Goal: Task Accomplishment & Management: Use online tool/utility

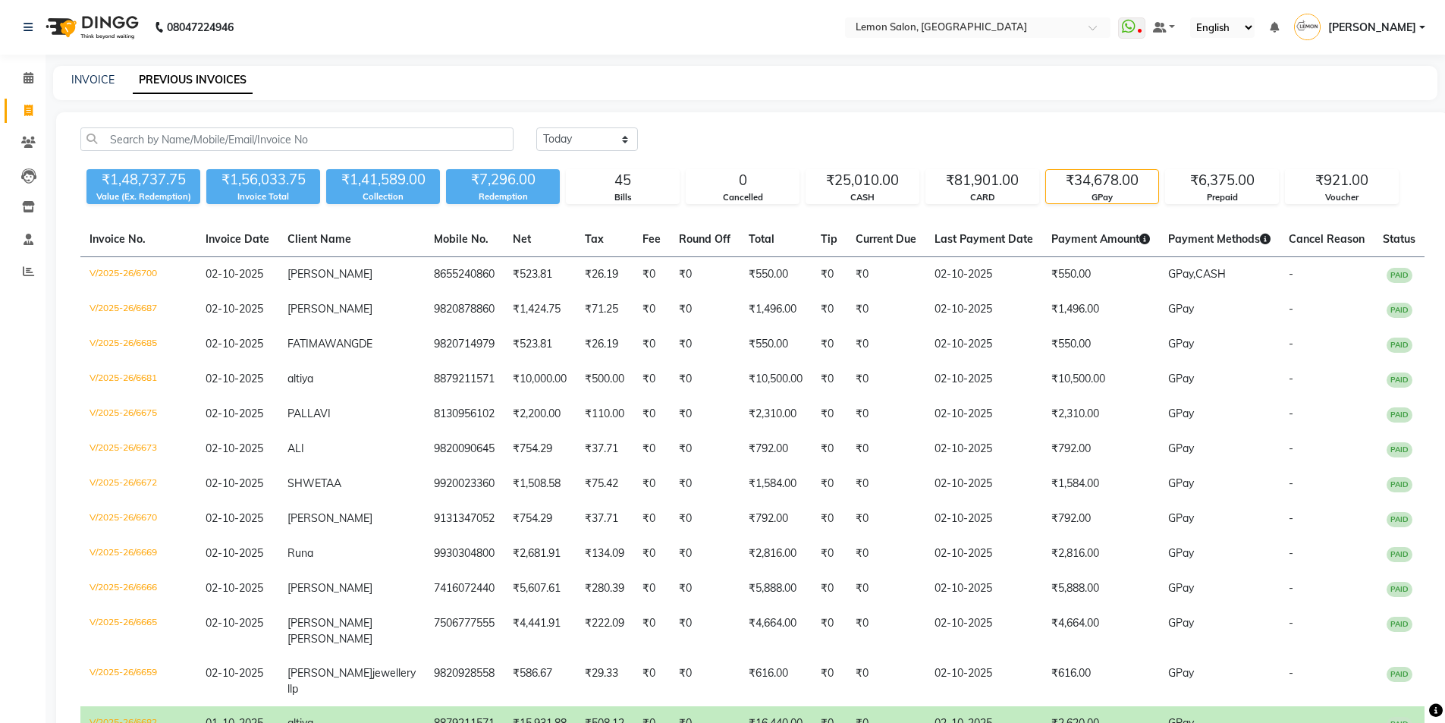
select select "[DATE]"
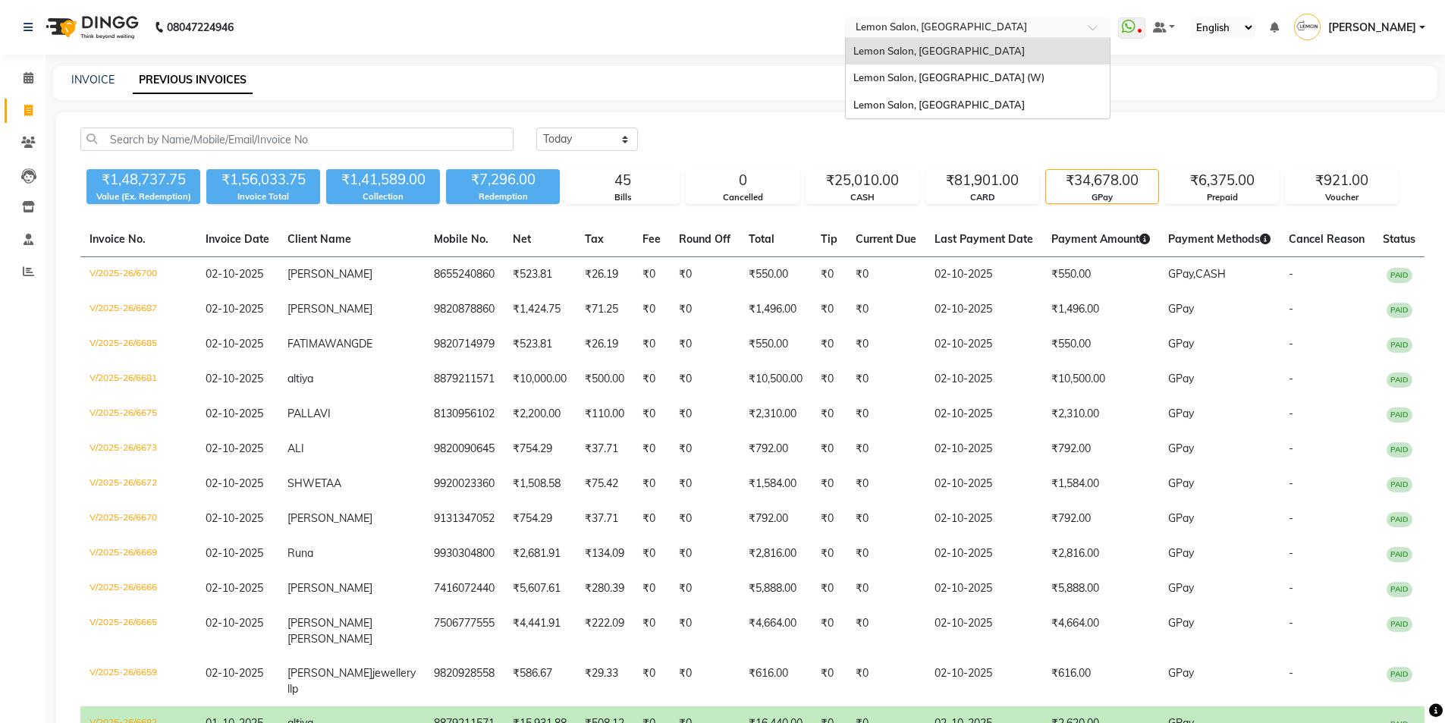
drag, startPoint x: 939, startPoint y: 28, endPoint x: 947, endPoint y: 35, distance: 10.2
click at [939, 38] on ng-select "Select Location × [GEOGRAPHIC_DATA], [GEOGRAPHIC_DATA] [GEOGRAPHIC_DATA], [GEOG…" at bounding box center [978, 27] width 266 height 20
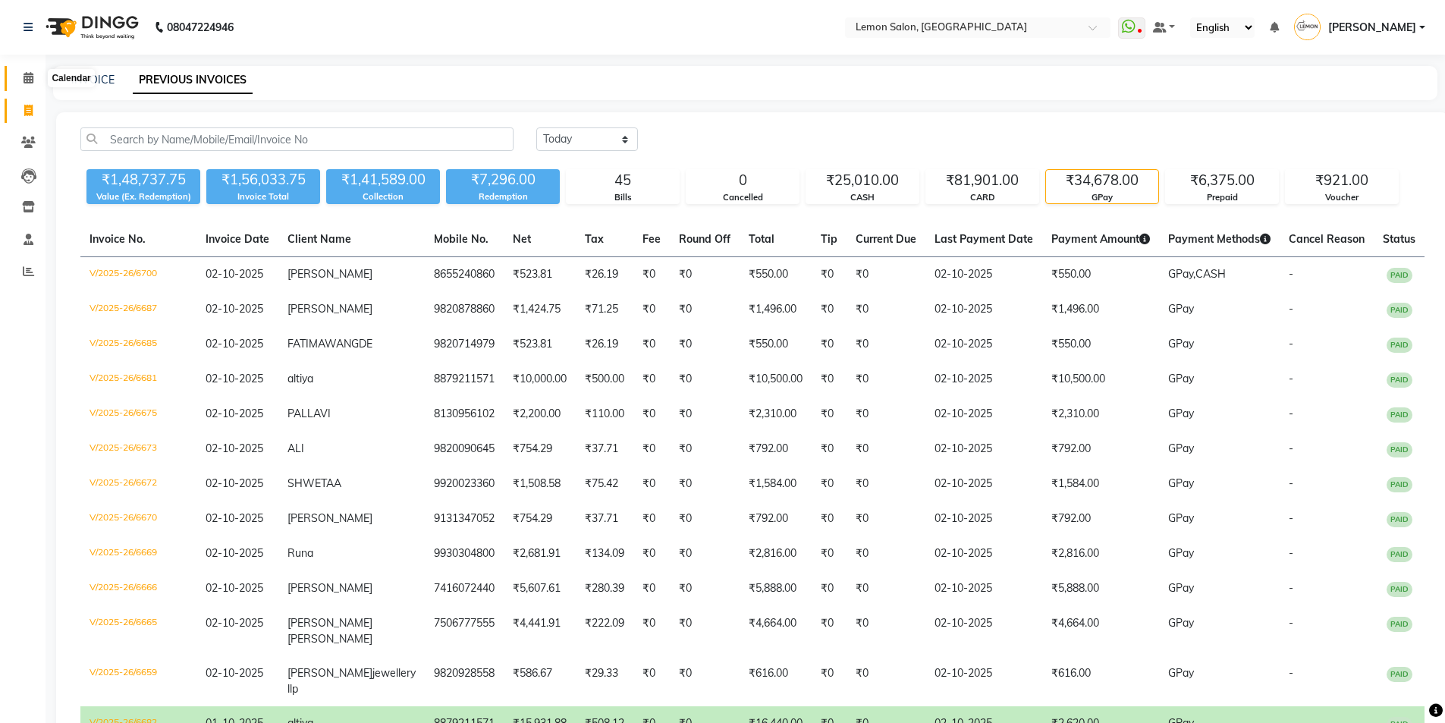
click at [32, 81] on icon at bounding box center [29, 77] width 10 height 11
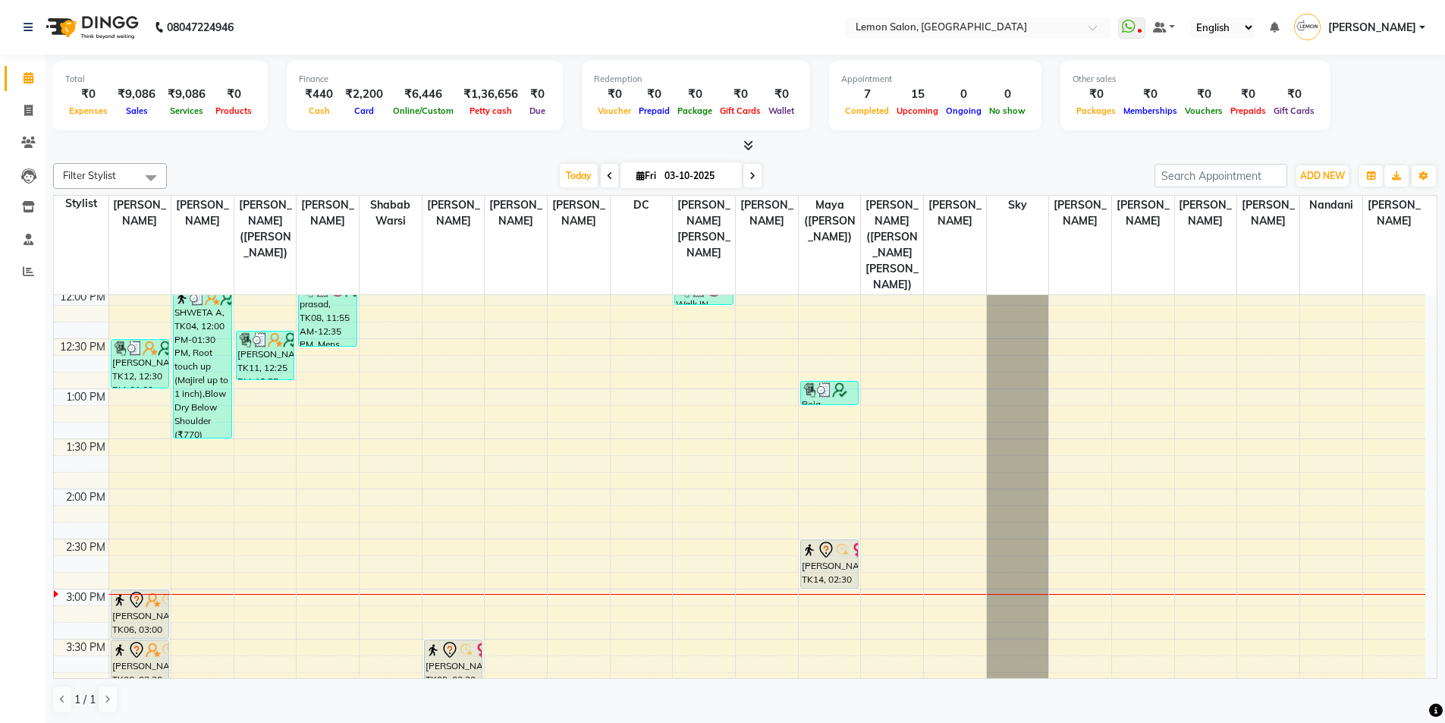
scroll to position [379, 0]
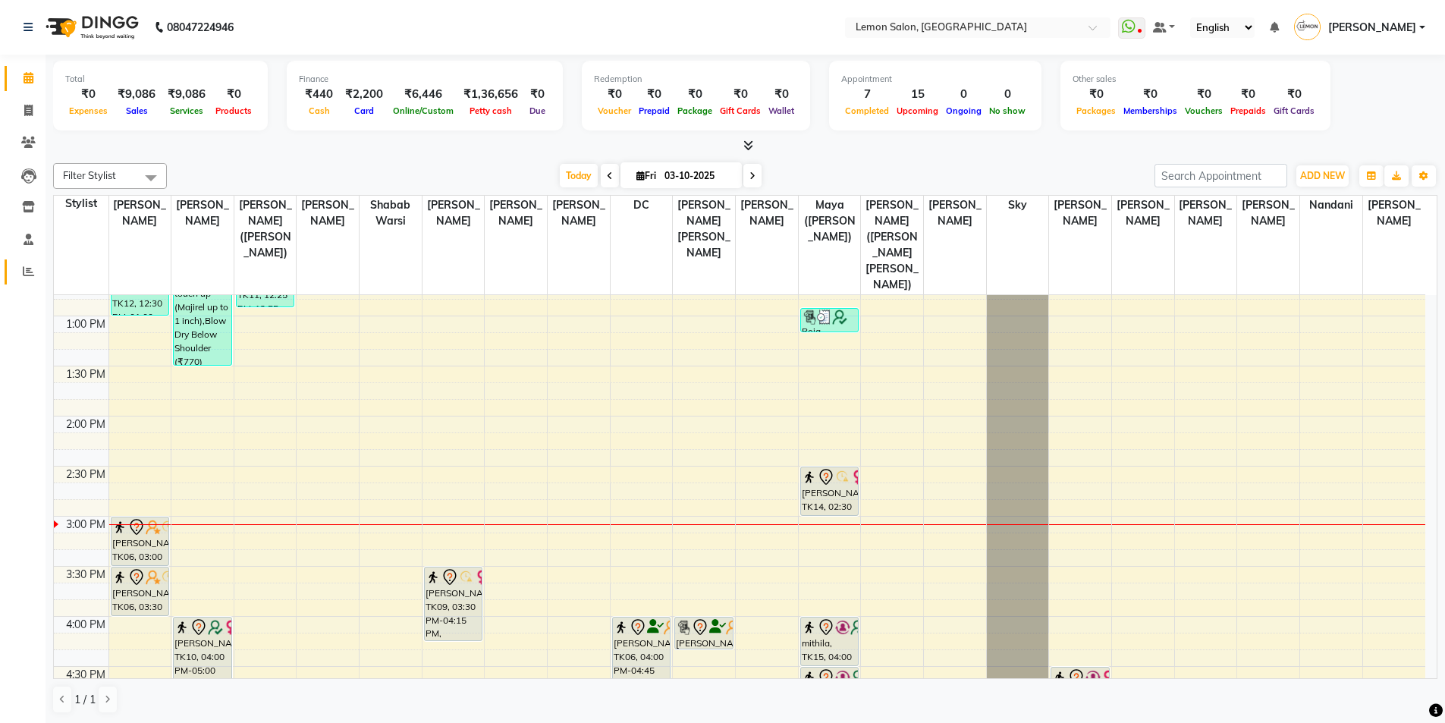
click at [11, 282] on link "Reports" at bounding box center [23, 272] width 36 height 25
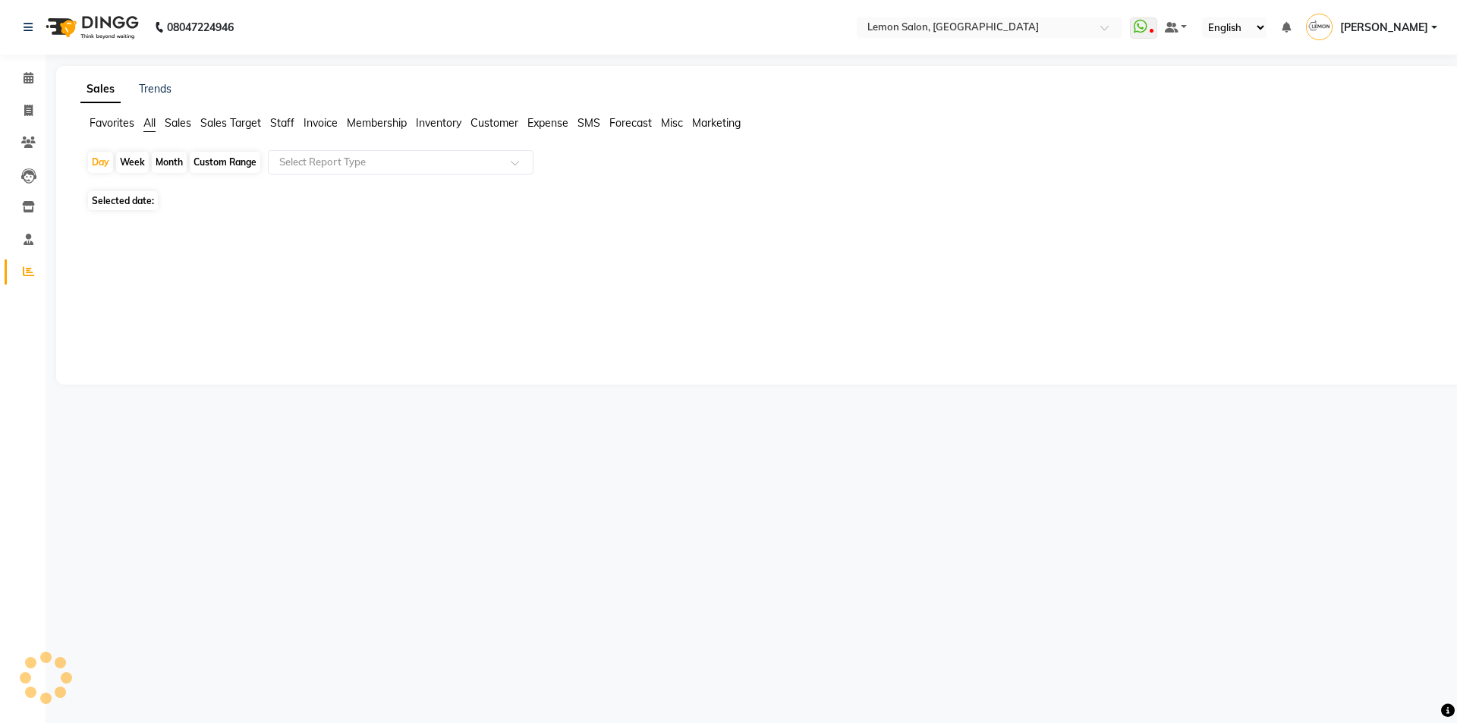
click at [278, 124] on span "Staff" at bounding box center [282, 123] width 24 height 14
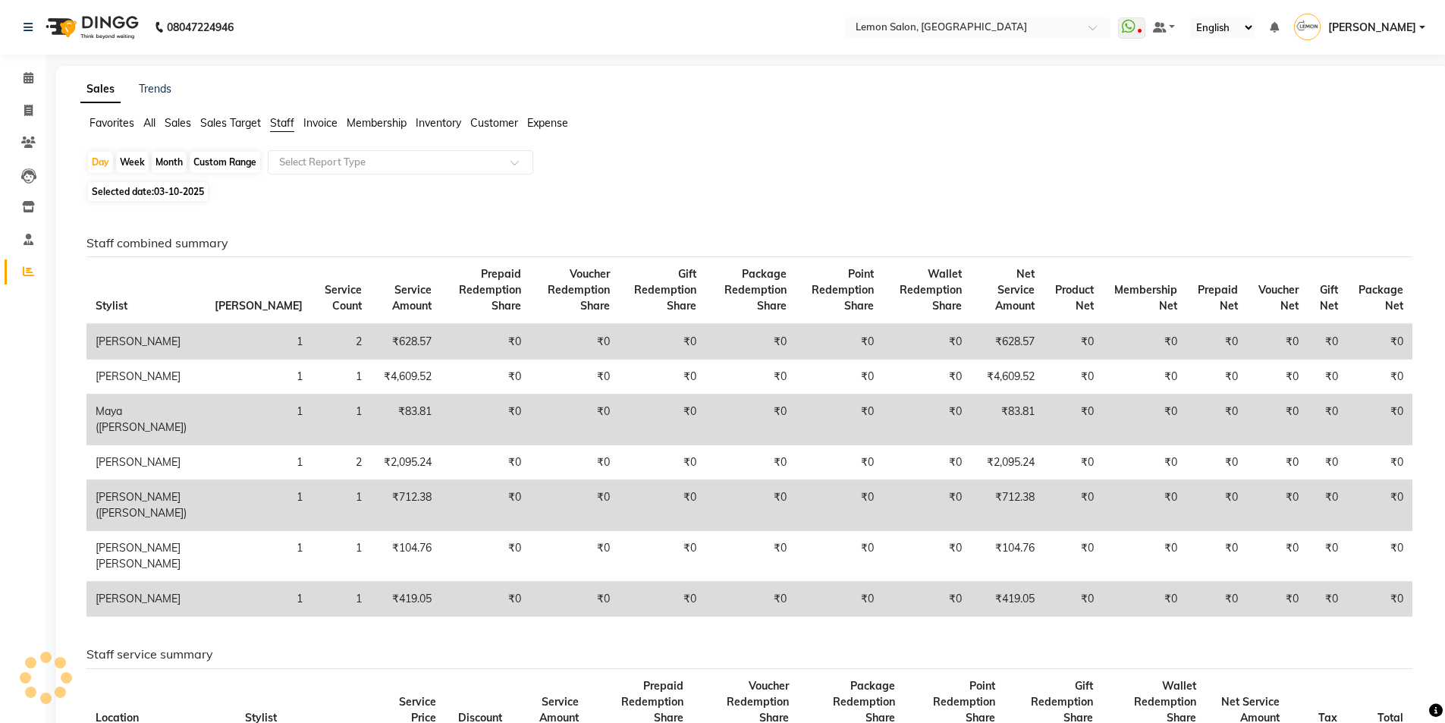
click at [169, 164] on div "Month" at bounding box center [169, 162] width 35 height 21
select select "10"
select select "2025"
click at [942, 14] on nav "08047224946 Select Location × [GEOGRAPHIC_DATA], Oshiwara WhatsApp Status ✕ Sta…" at bounding box center [722, 27] width 1445 height 55
click at [945, 15] on nav "08047224946 Select Location × [GEOGRAPHIC_DATA], Oshiwara WhatsApp Status ✕ Sta…" at bounding box center [722, 27] width 1445 height 55
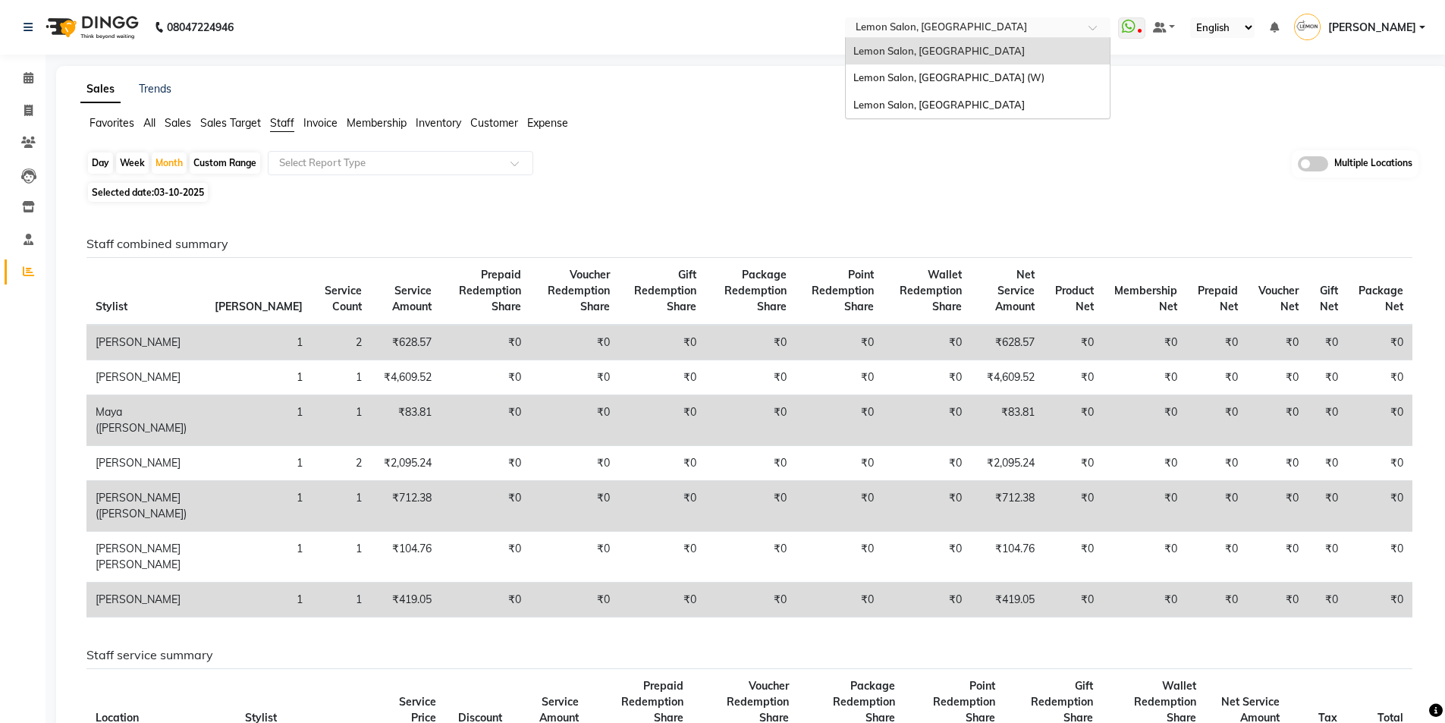
click at [948, 28] on input "text" at bounding box center [963, 28] width 220 height 15
click at [943, 74] on span "Lemon Salon, [GEOGRAPHIC_DATA] (W)" at bounding box center [949, 77] width 191 height 12
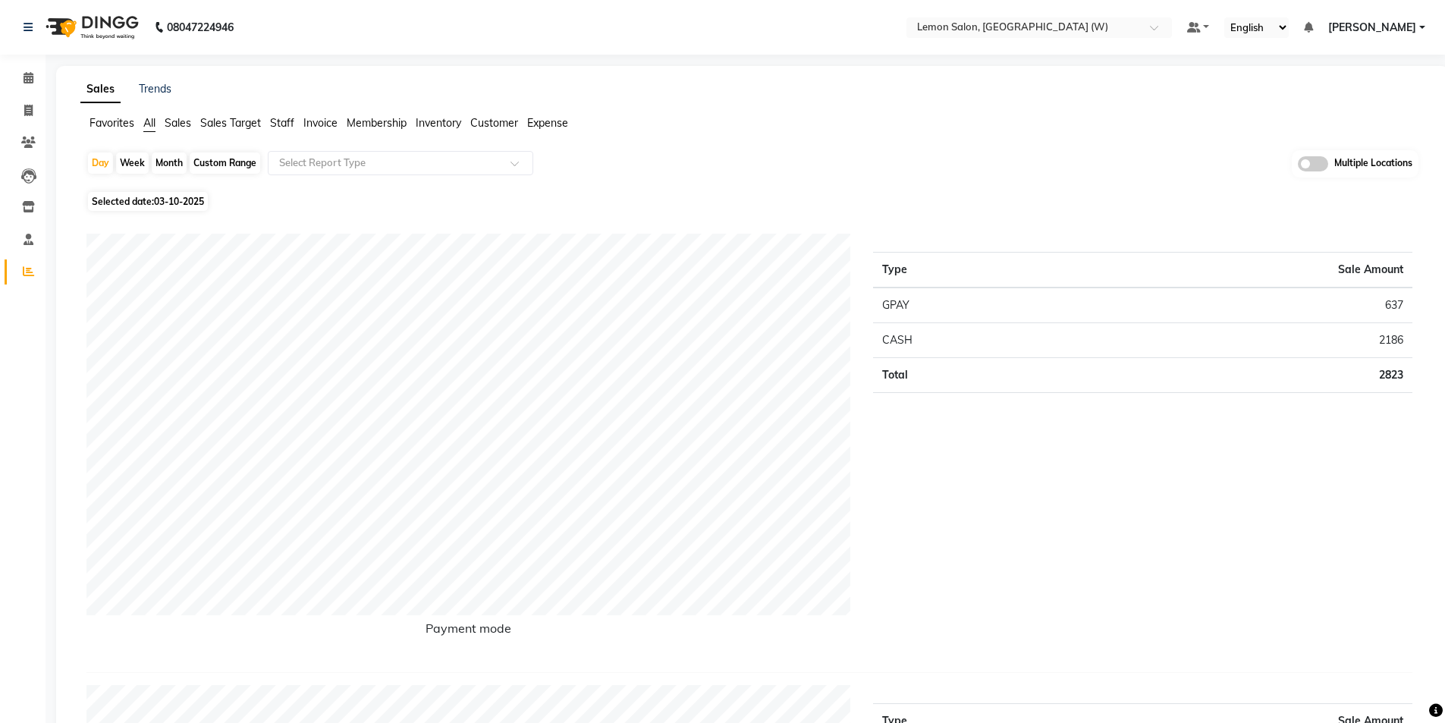
click at [286, 118] on span "Staff" at bounding box center [282, 123] width 24 height 14
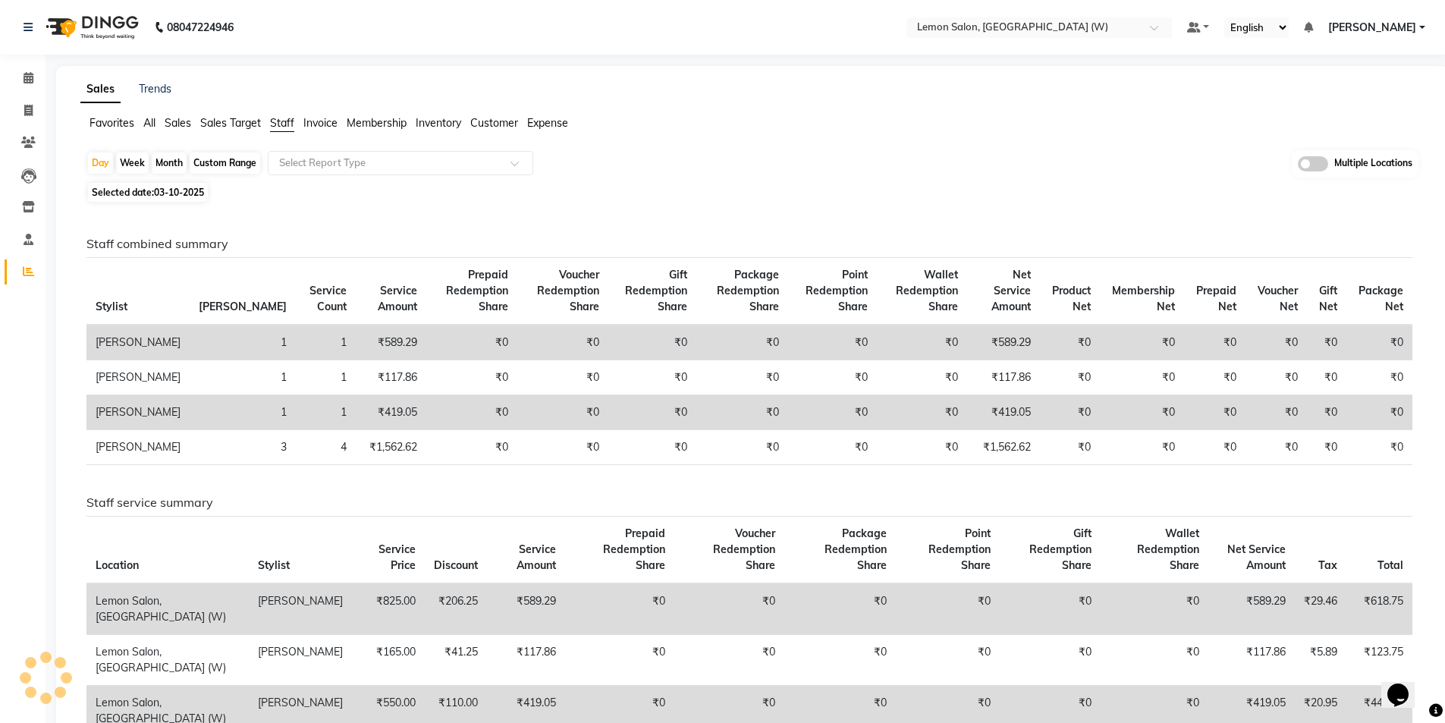
click at [178, 160] on div "Month" at bounding box center [169, 163] width 35 height 21
select select "10"
select select "2025"
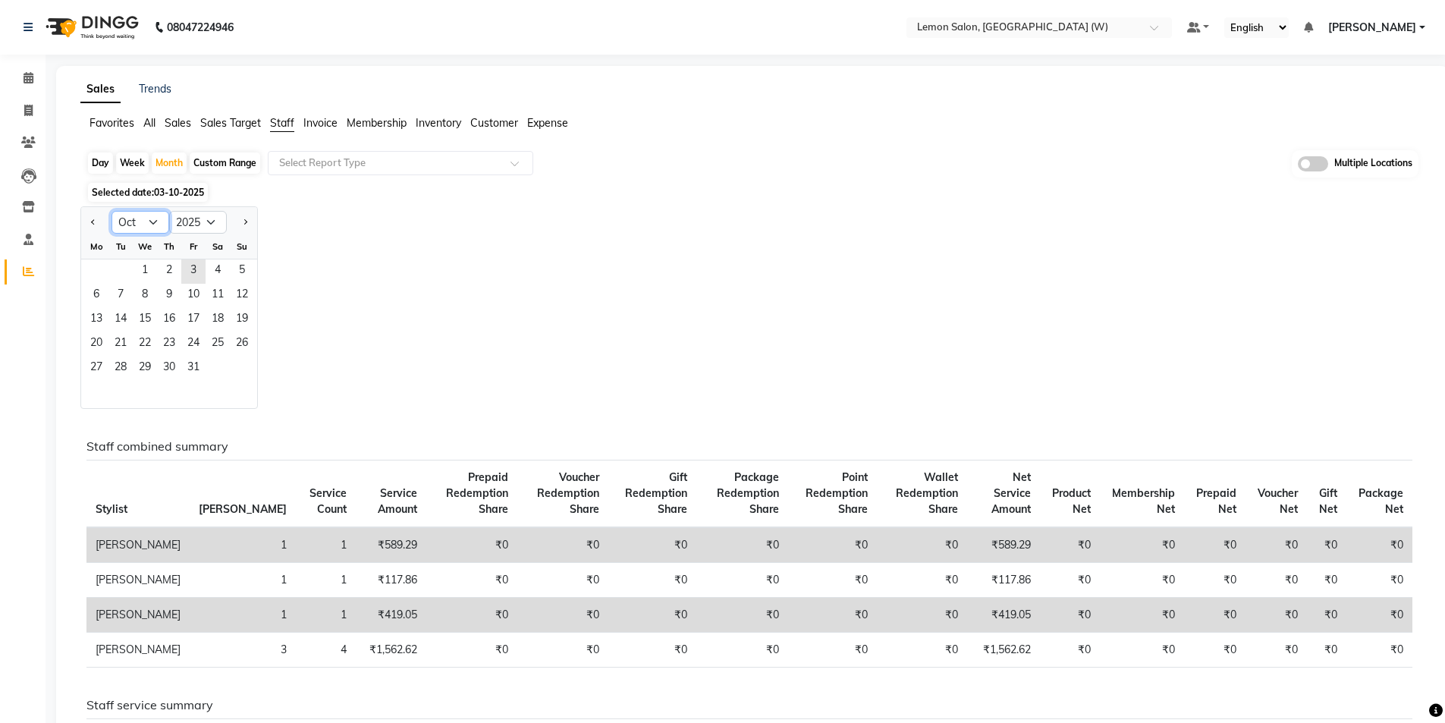
click at [142, 222] on select "Jan Feb Mar Apr May Jun Jul Aug Sep Oct Nov Dec" at bounding box center [141, 222] width 58 height 23
select select "9"
click at [112, 211] on select "Jan Feb Mar Apr May Jun Jul Aug Sep Oct Nov Dec" at bounding box center [141, 222] width 58 height 23
click at [90, 273] on span "1" at bounding box center [96, 272] width 24 height 24
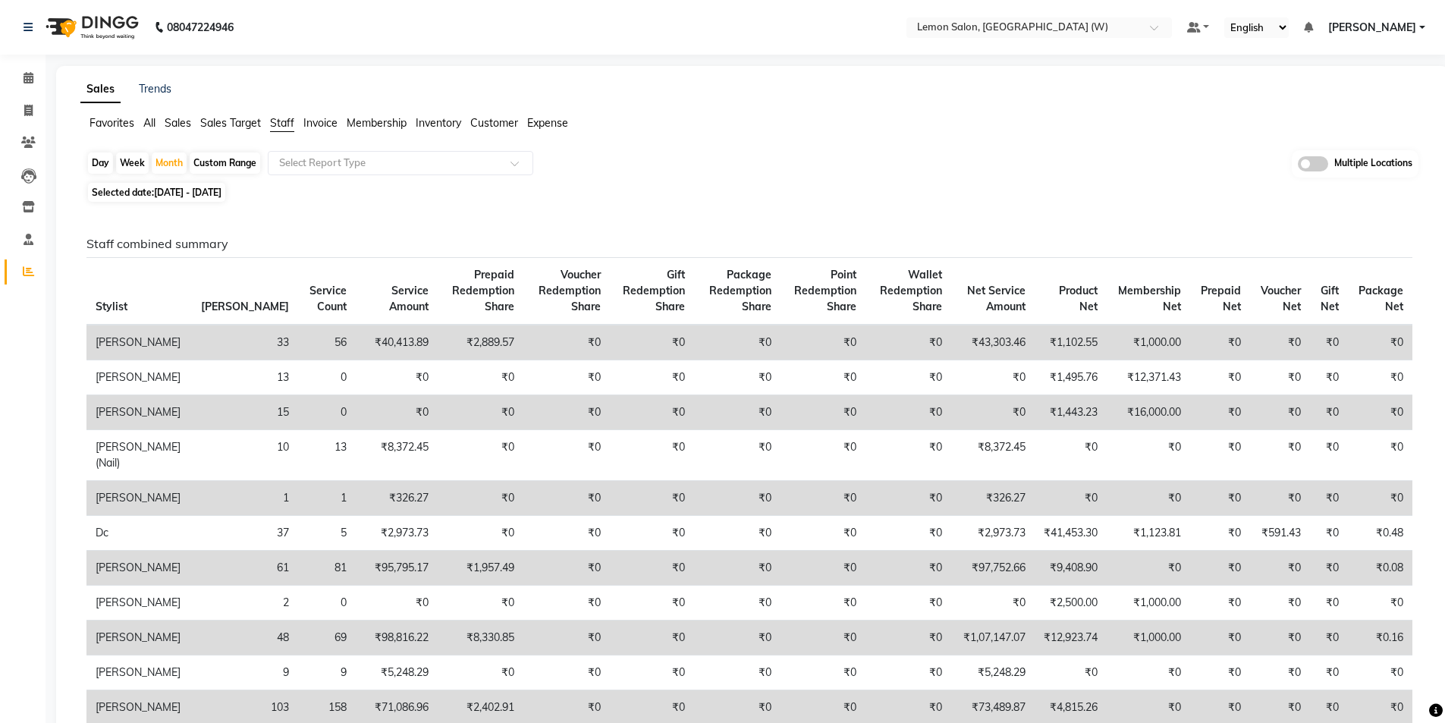
click at [1320, 171] on span at bounding box center [1313, 163] width 30 height 15
click at [1298, 166] on input "checkbox" at bounding box center [1298, 166] width 0 height 0
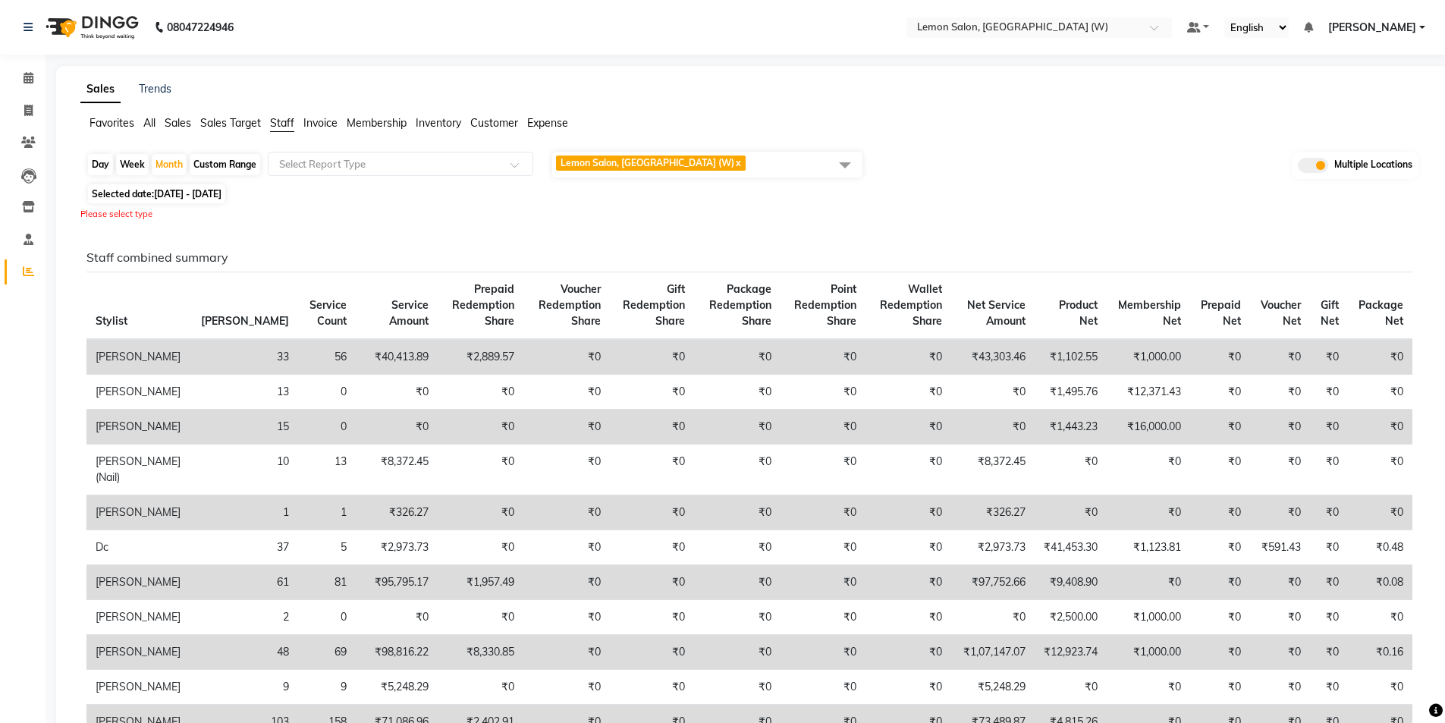
click at [750, 158] on span "Lemon Salon, Goregaon (W) x" at bounding box center [707, 165] width 310 height 26
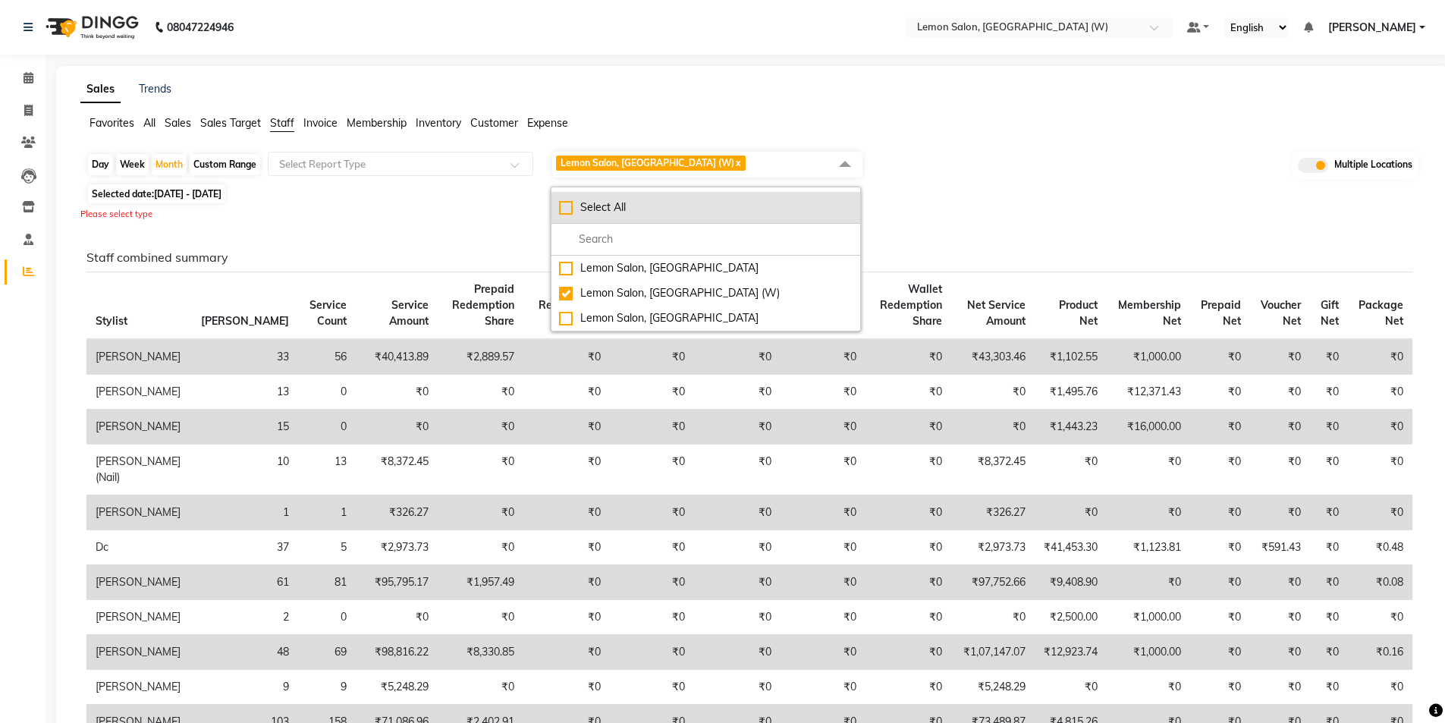
click at [559, 209] on div "Select All" at bounding box center [706, 208] width 294 height 16
checkbox input "true"
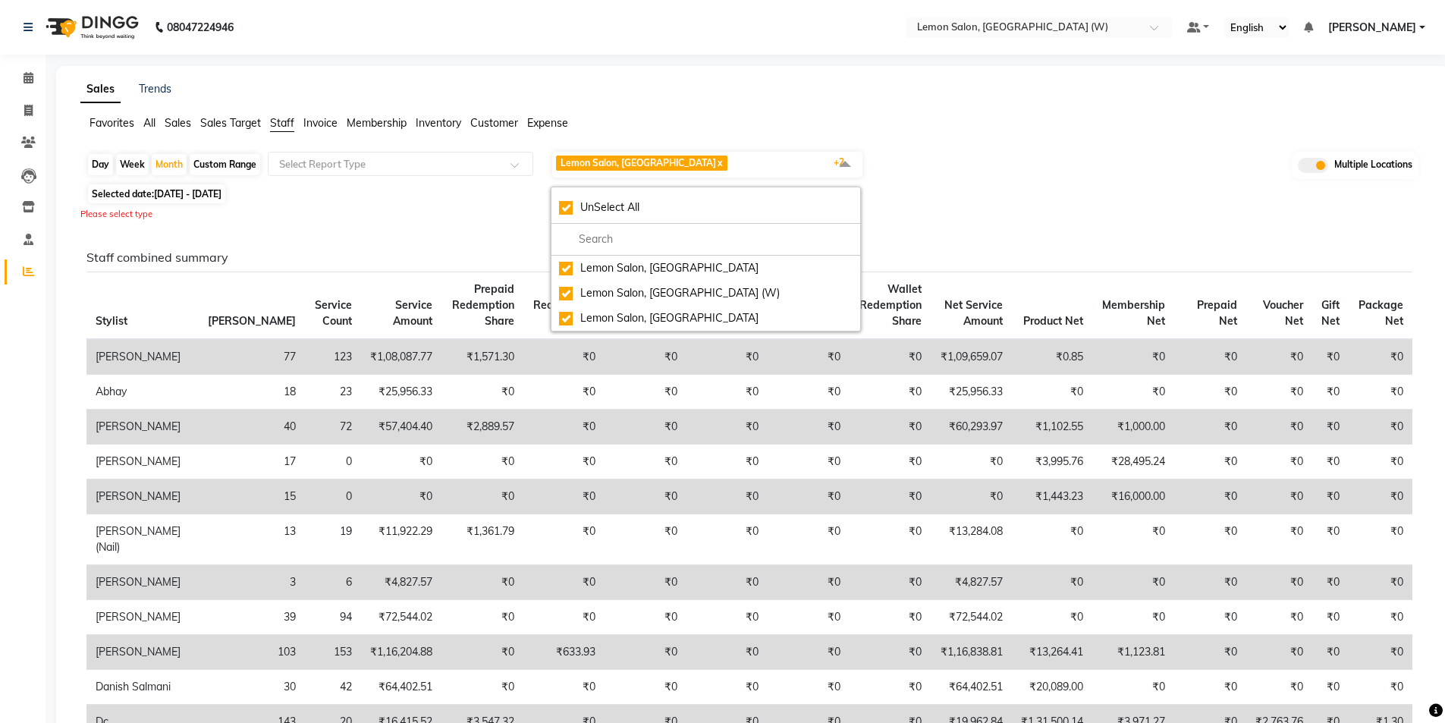
drag, startPoint x: 1167, startPoint y: 101, endPoint x: 1162, endPoint y: 110, distance: 10.2
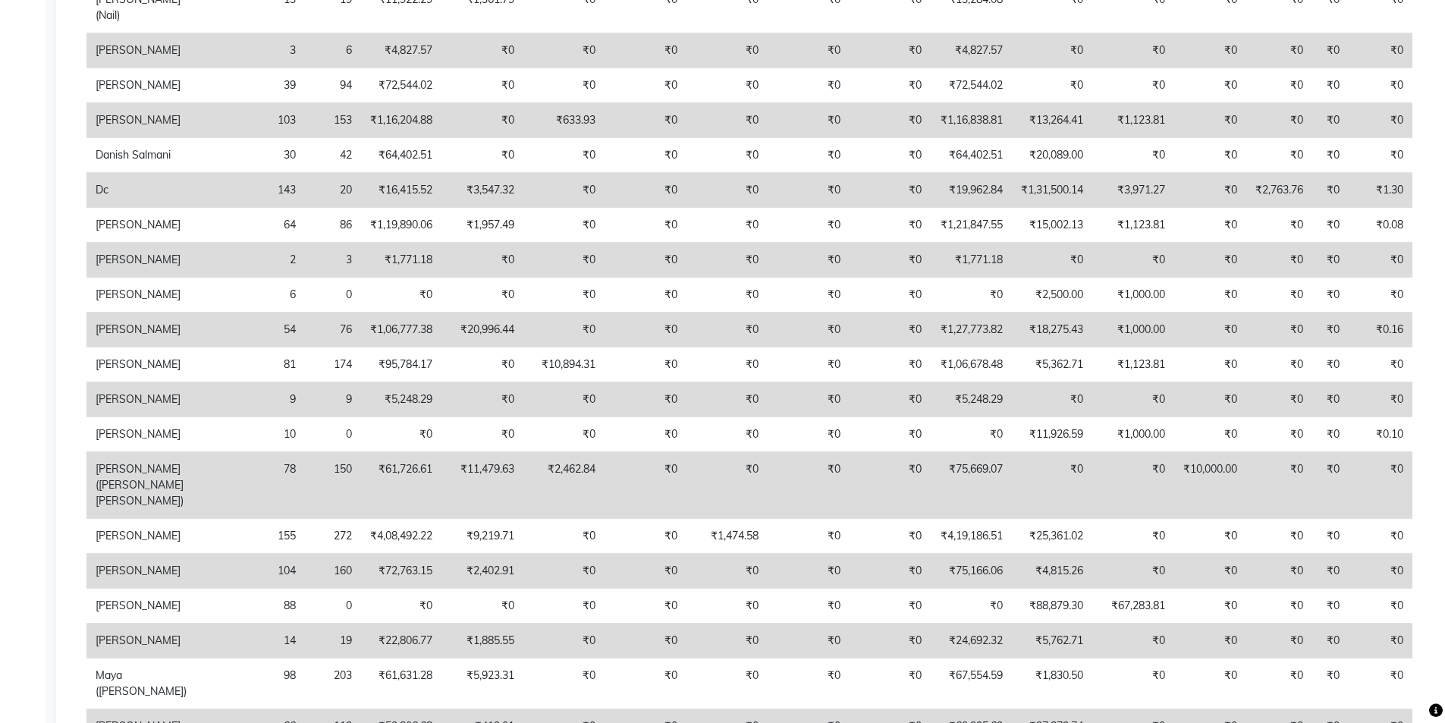
scroll to position [531, 0]
